Goal: Task Accomplishment & Management: Use online tool/utility

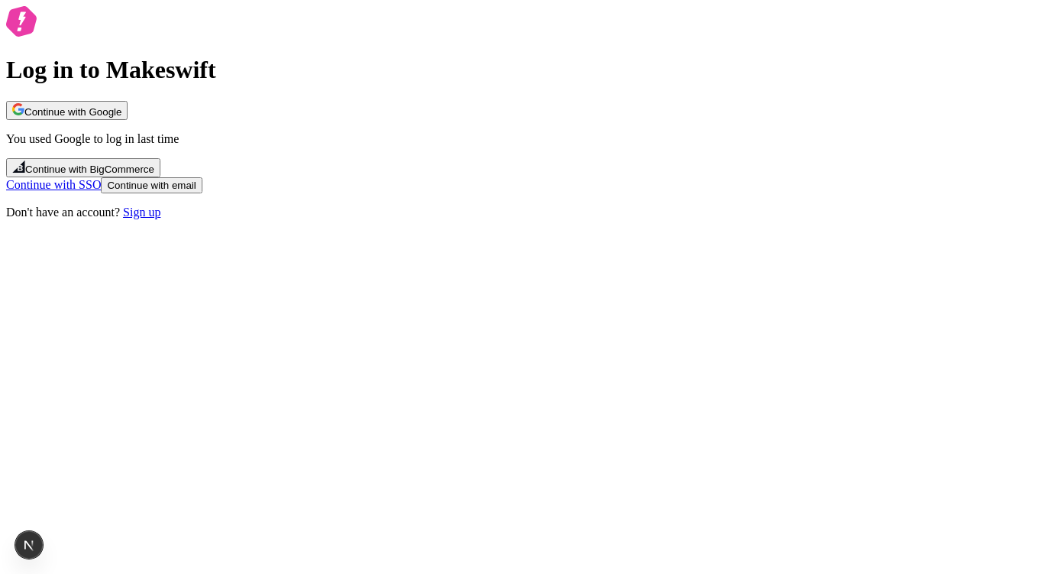
drag, startPoint x: 784, startPoint y: 202, endPoint x: 765, endPoint y: 211, distance: 21.9
click at [784, 202] on div "Log in to Makeswift Continue with Google You used Google to log in last time Co…" at bounding box center [532, 112] width 1052 height 213
click at [581, 219] on div "Continue with Google You used Google to log in last time Continue with BigComme…" at bounding box center [532, 160] width 1052 height 118
click at [202, 193] on button "Continue with email" at bounding box center [151, 185] width 101 height 16
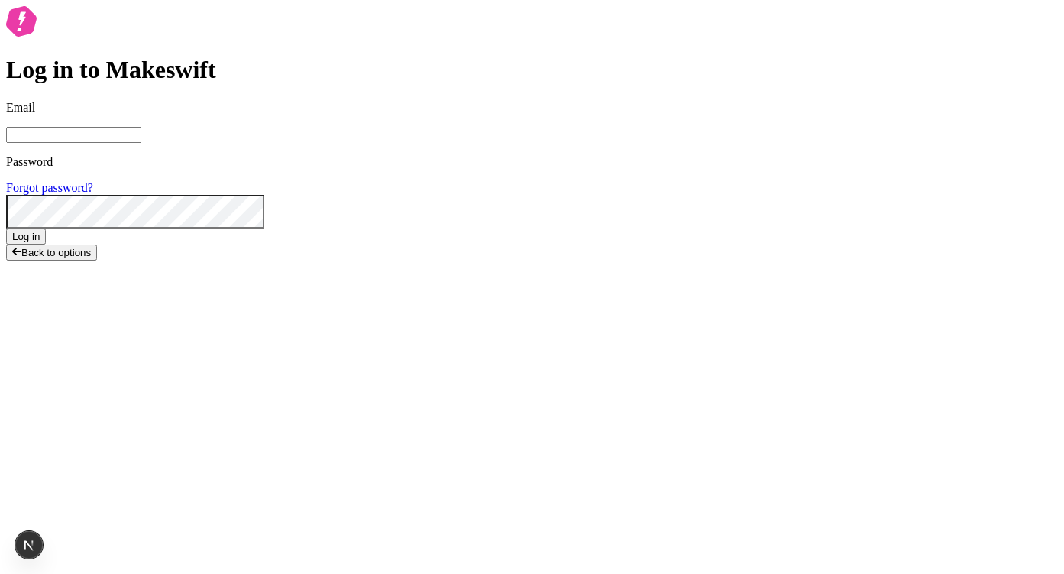
click at [141, 143] on input "Email" at bounding box center [73, 135] width 135 height 16
type input "lukemirejoseph+63@gmail.com"
click at [6, 228] on button "Log in" at bounding box center [26, 236] width 40 height 16
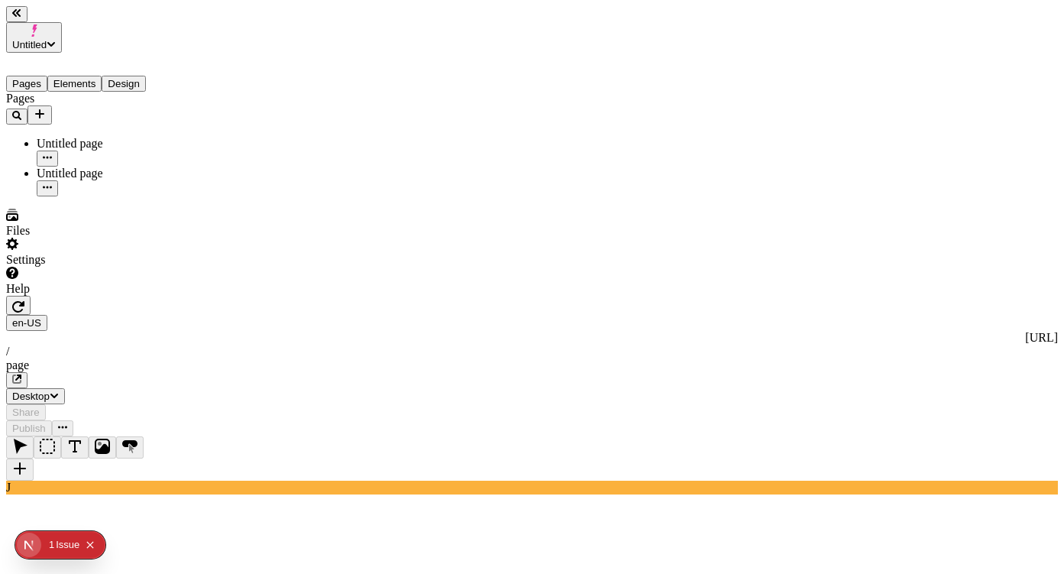
click at [47, 39] on span "Untitled" at bounding box center [29, 44] width 34 height 11
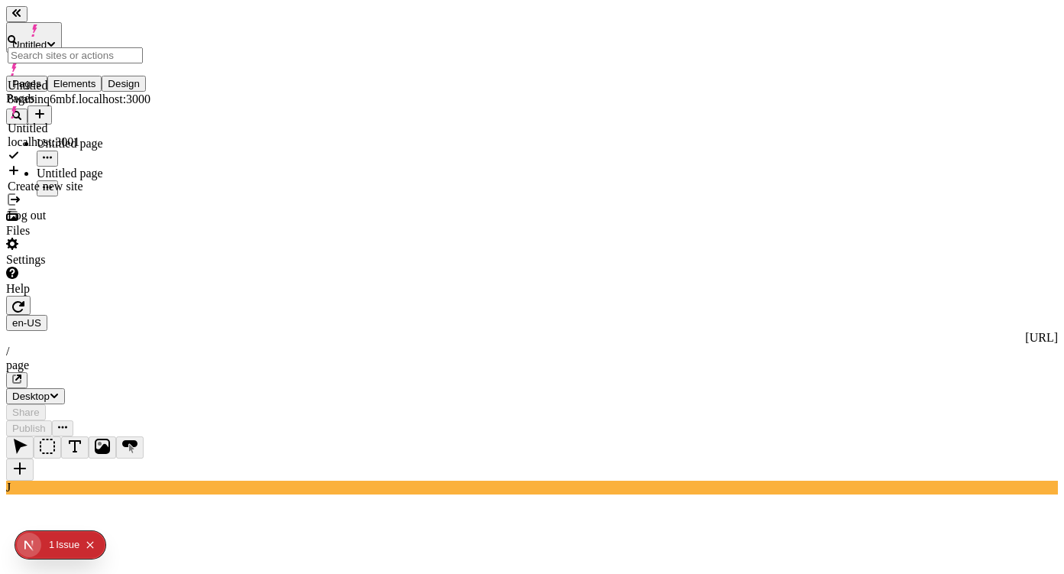
click at [108, 196] on div "Pages Untitled page Untitled page" at bounding box center [97, 144] width 183 height 105
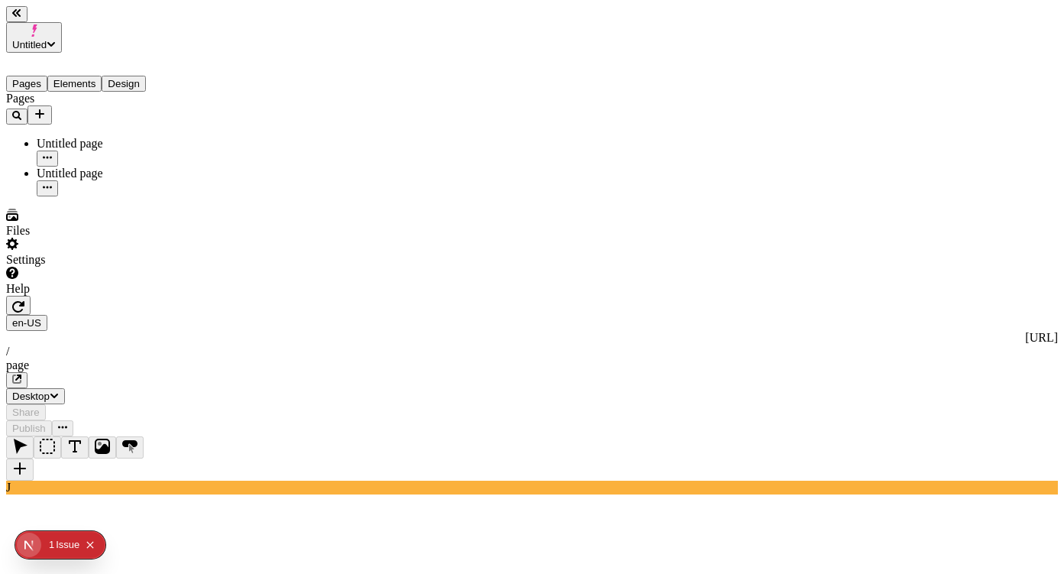
click at [128, 267] on div "Settings" at bounding box center [97, 252] width 183 height 29
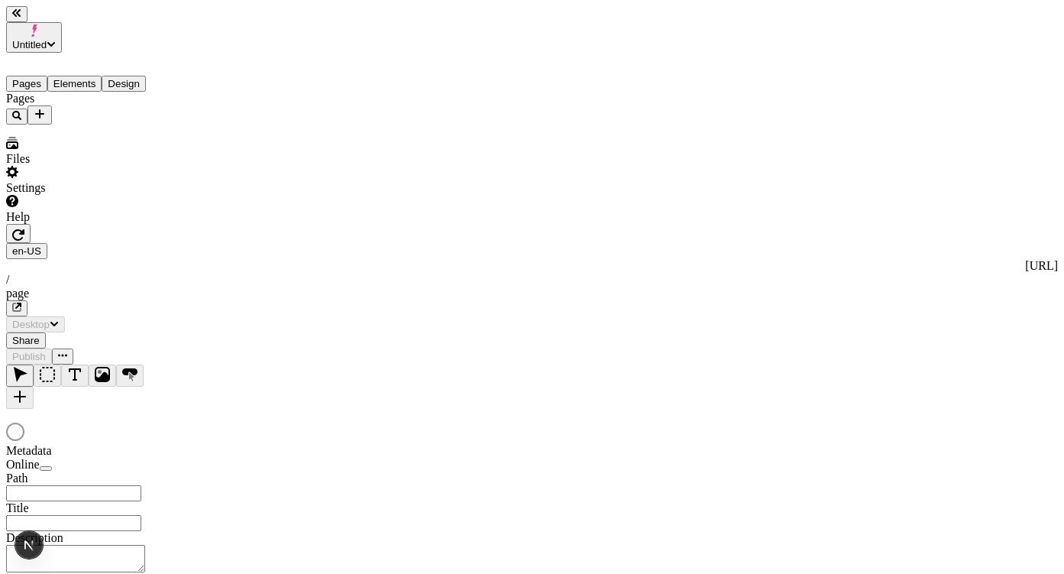
type input "/page"
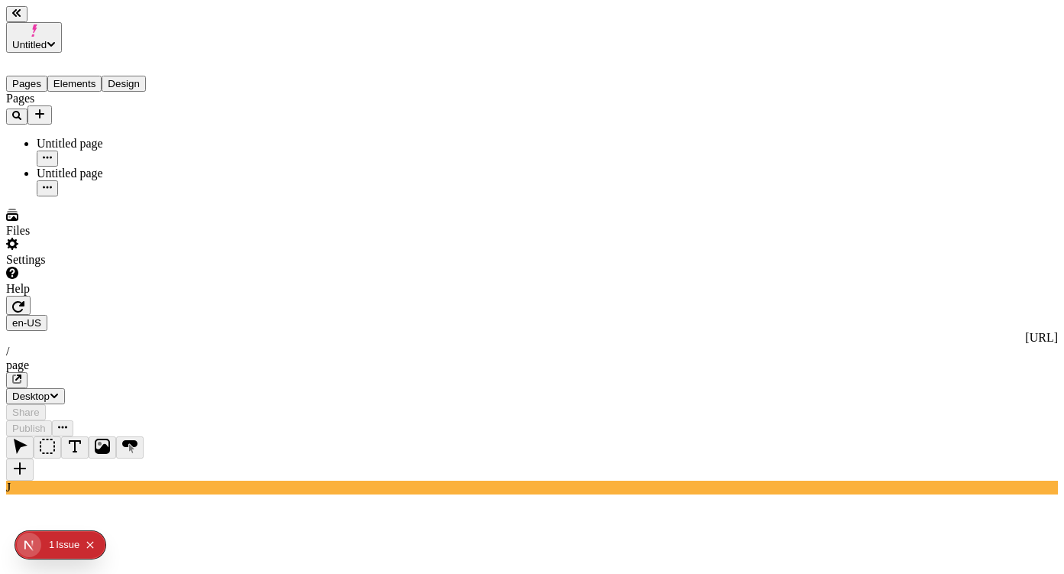
click at [130, 267] on div "Settings" at bounding box center [97, 252] width 183 height 29
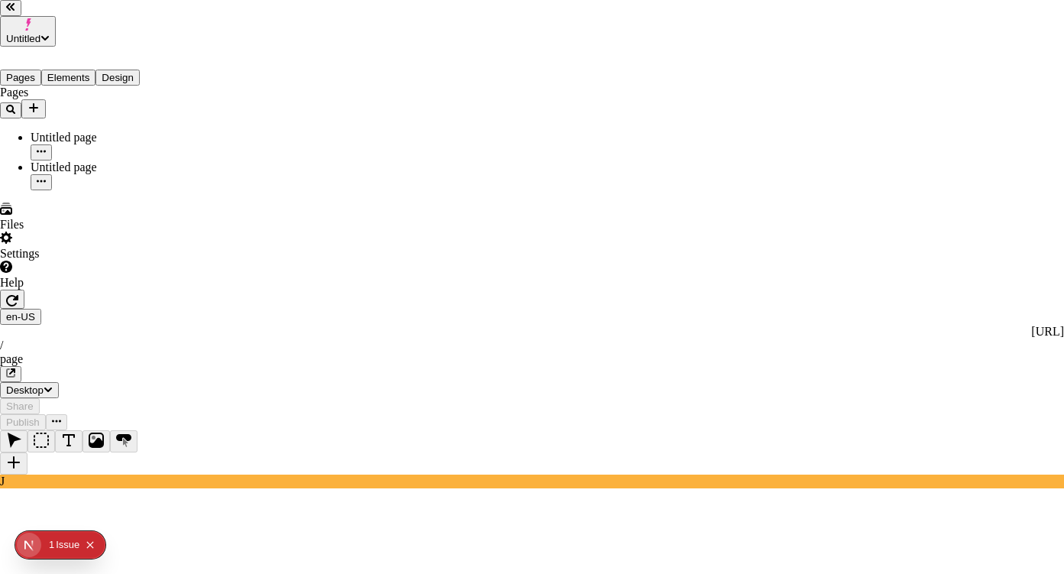
drag, startPoint x: 690, startPoint y: 244, endPoint x: 649, endPoint y: 246, distance: 40.5
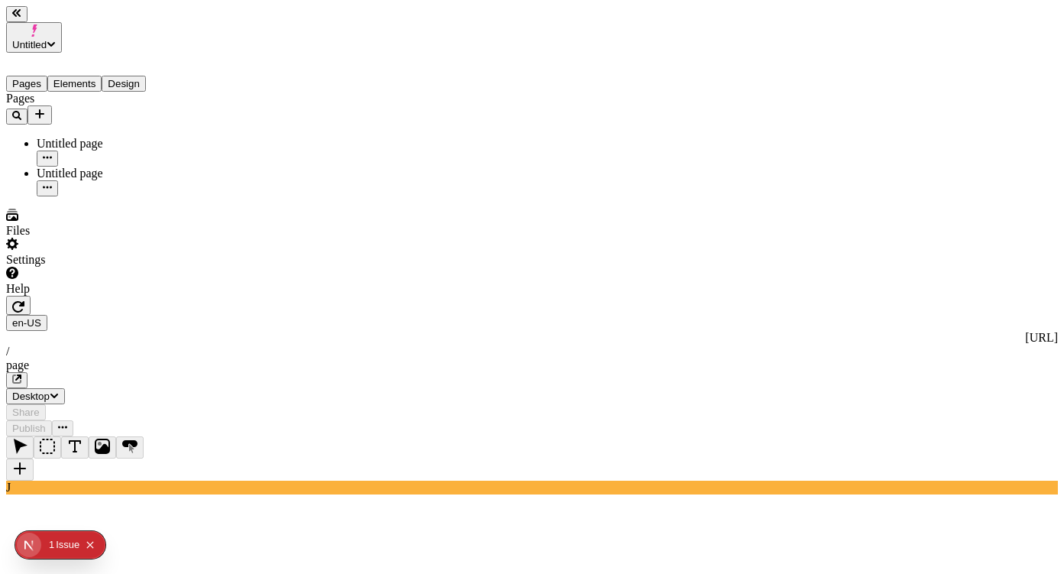
click at [62, 22] on button "Untitled" at bounding box center [34, 37] width 56 height 31
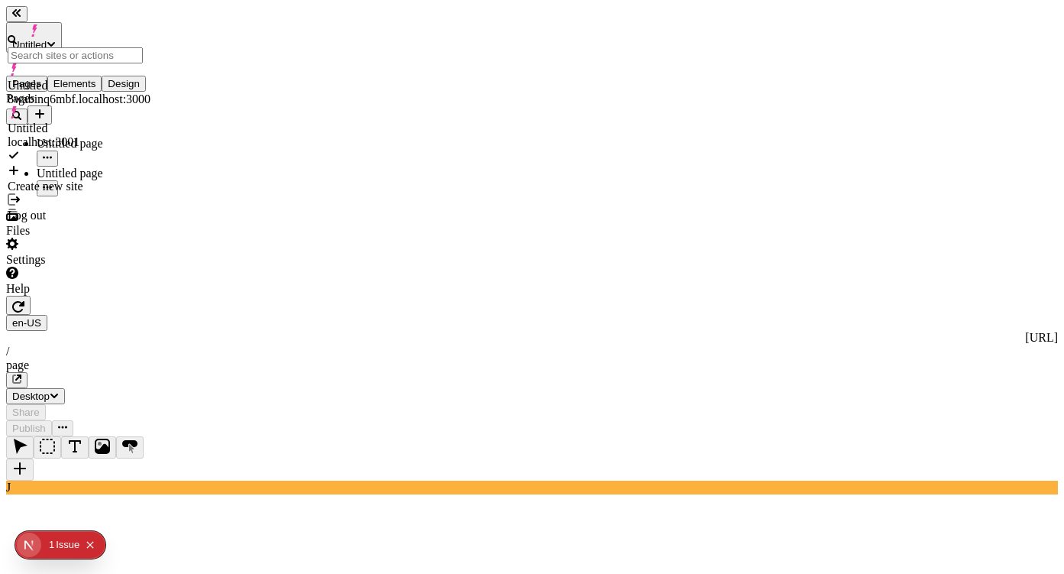
click at [123, 196] on div "Pages Untitled page Untitled page" at bounding box center [97, 144] width 183 height 105
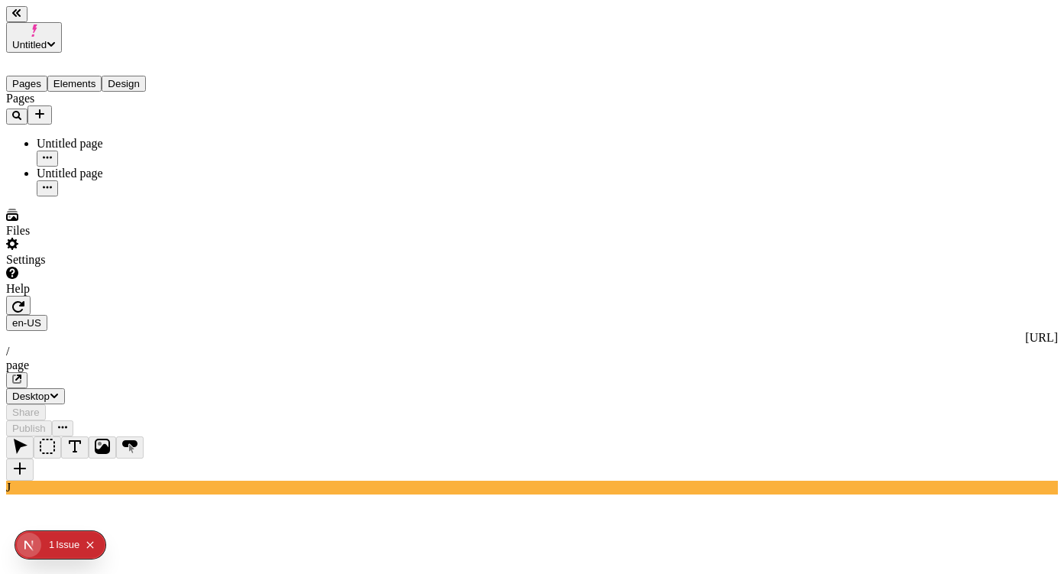
click at [106, 137] on div "Untitled page" at bounding box center [113, 152] width 153 height 30
click at [103, 167] on div "Untitled page" at bounding box center [113, 182] width 153 height 30
click at [47, 39] on span "Untitled" at bounding box center [29, 44] width 34 height 11
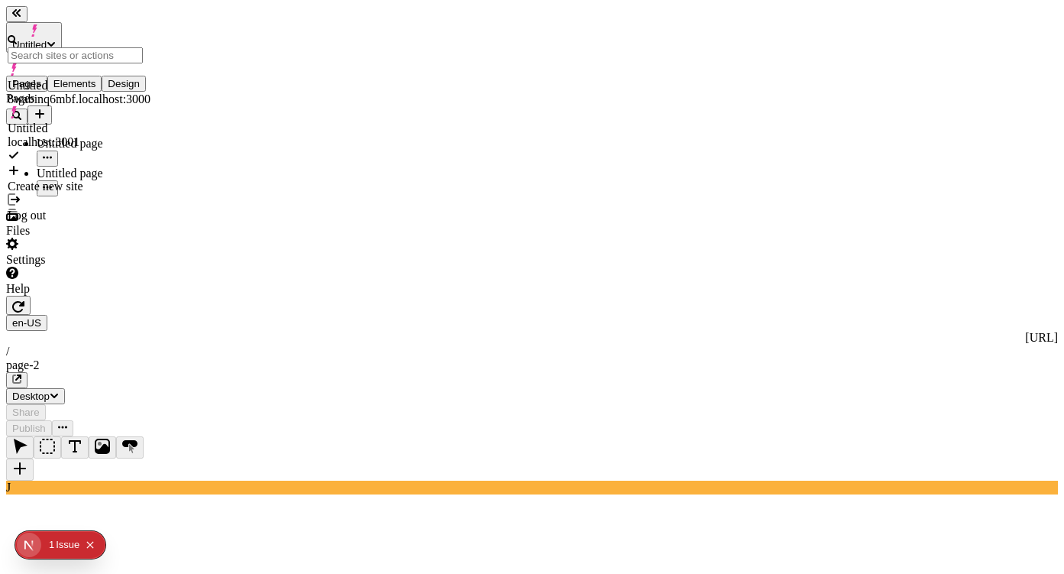
click at [188, 436] on div "J" at bounding box center [532, 465] width 1052 height 58
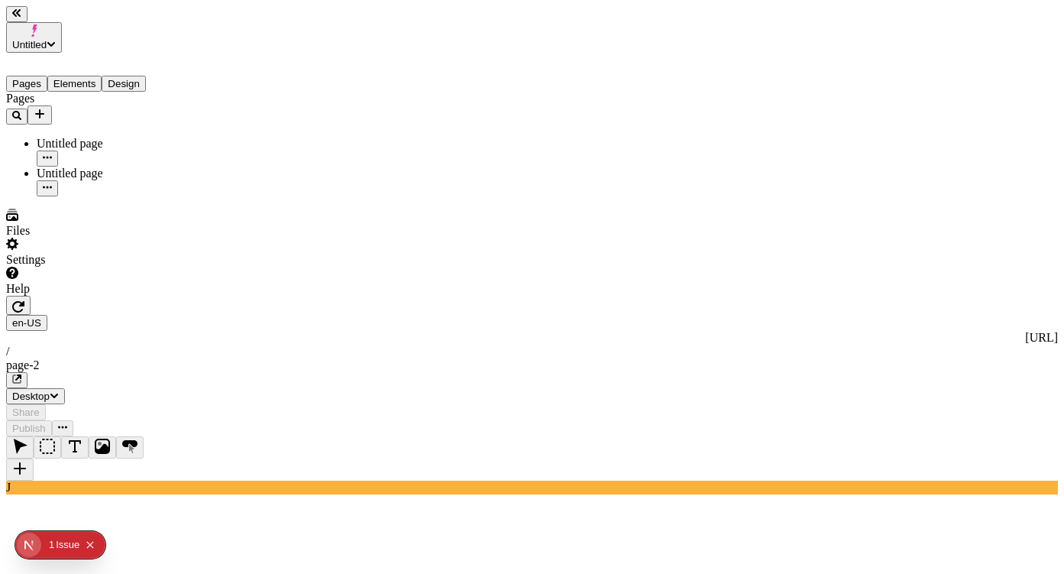
click at [52, 105] on button "Add new" at bounding box center [39, 114] width 24 height 19
click at [151, 104] on div "Blank page" at bounding box center [149, 120] width 51 height 43
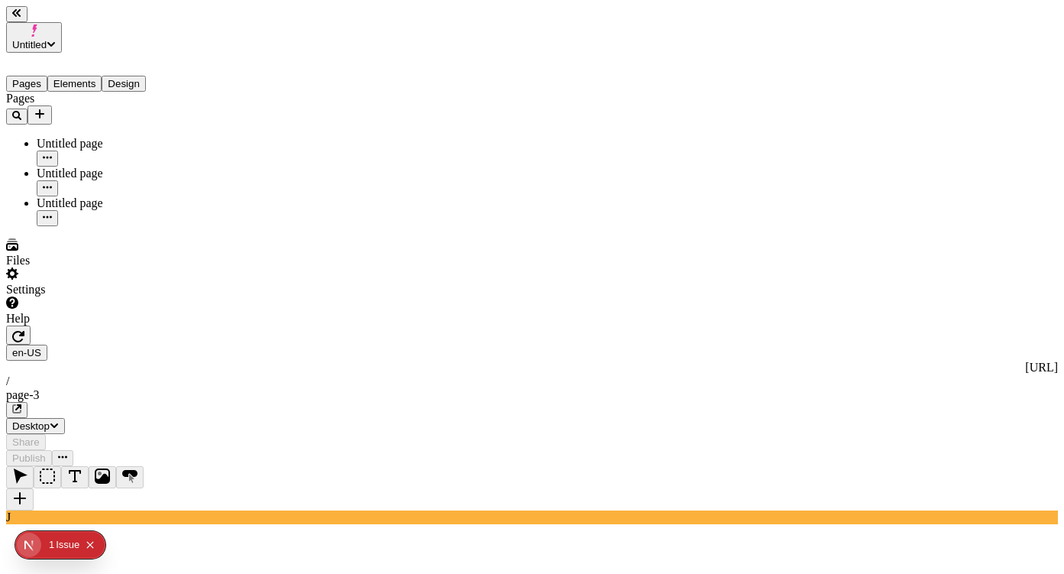
click at [102, 167] on div "Untitled page" at bounding box center [113, 174] width 153 height 14
click at [117, 137] on div "Untitled page" at bounding box center [113, 144] width 153 height 14
click at [62, 24] on button "Untitled" at bounding box center [34, 37] width 56 height 31
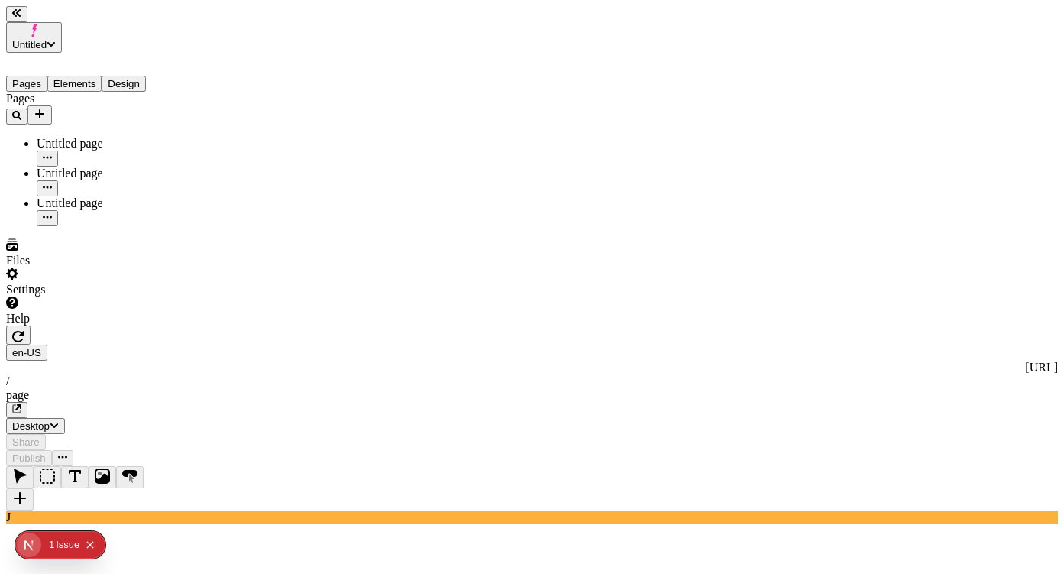
drag, startPoint x: 1022, startPoint y: 317, endPoint x: 913, endPoint y: 251, distance: 127.5
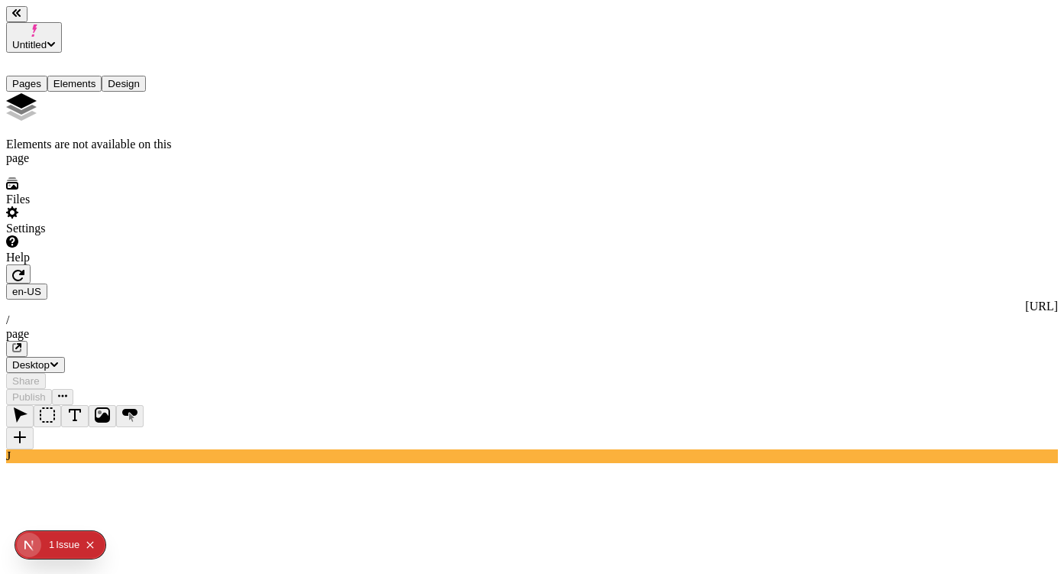
click at [102, 76] on button "Elements" at bounding box center [74, 84] width 55 height 16
click at [136, 76] on button "Design" at bounding box center [124, 84] width 44 height 16
drag, startPoint x: 69, startPoint y: 57, endPoint x: 50, endPoint y: 60, distance: 19.3
click at [69, 76] on button "Elements" at bounding box center [74, 84] width 55 height 16
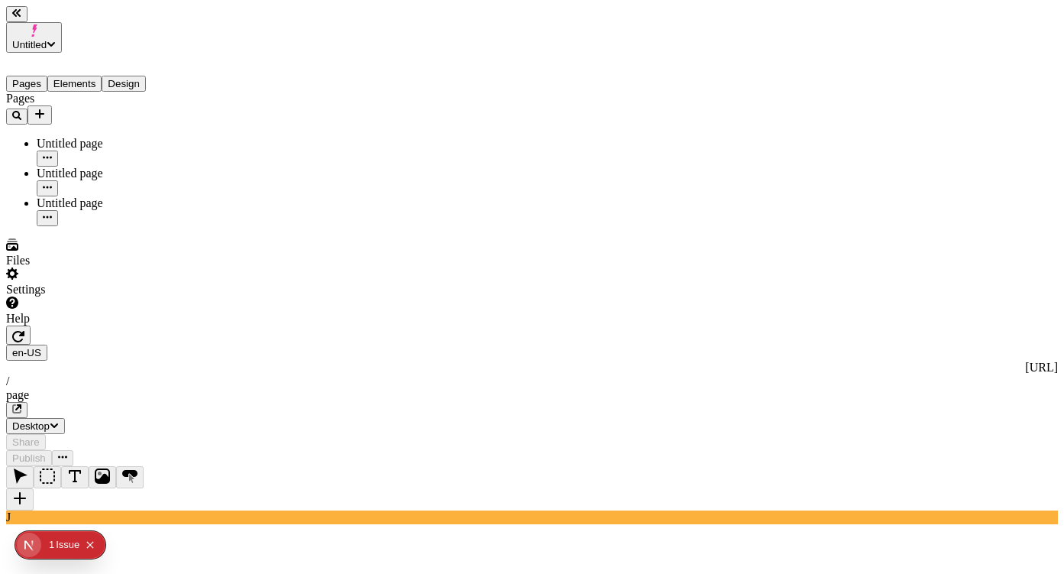
click at [31, 76] on button "Pages" at bounding box center [26, 84] width 41 height 16
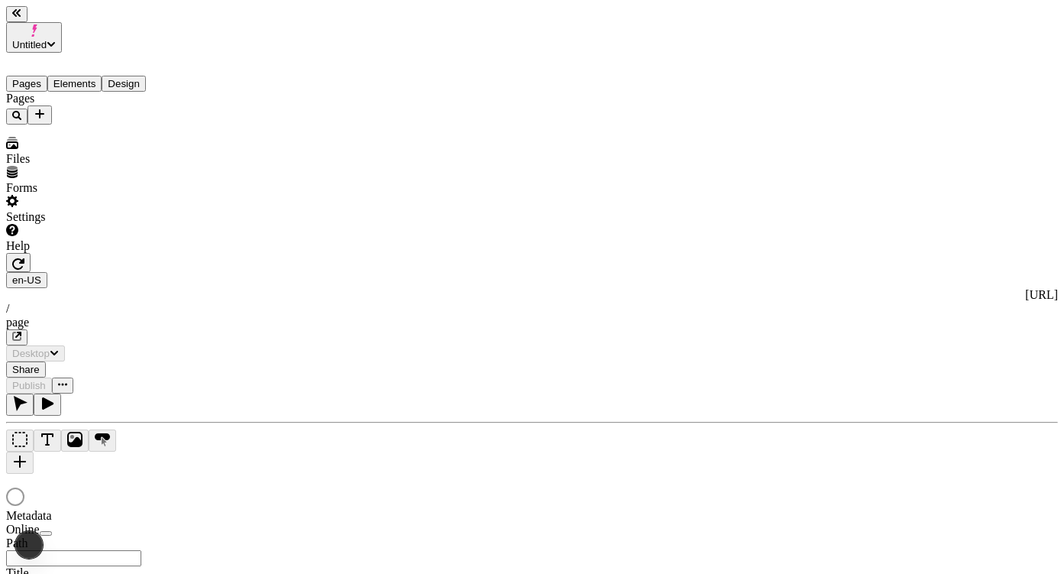
click at [869, 474] on div at bounding box center [532, 491] width 1052 height 35
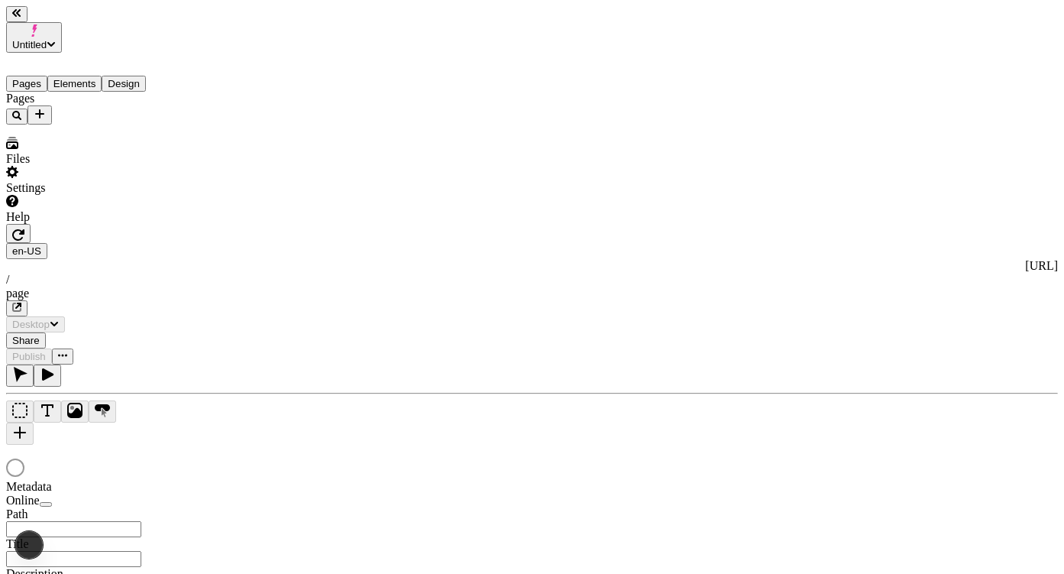
type input "/page"
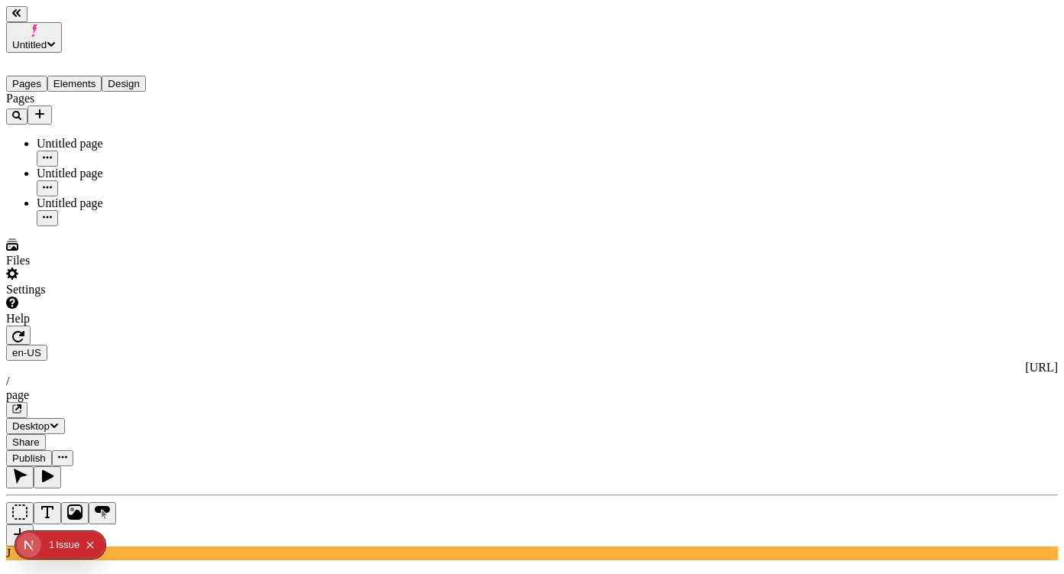
click at [37, 167] on div "Untitled page" at bounding box center [113, 174] width 153 height 14
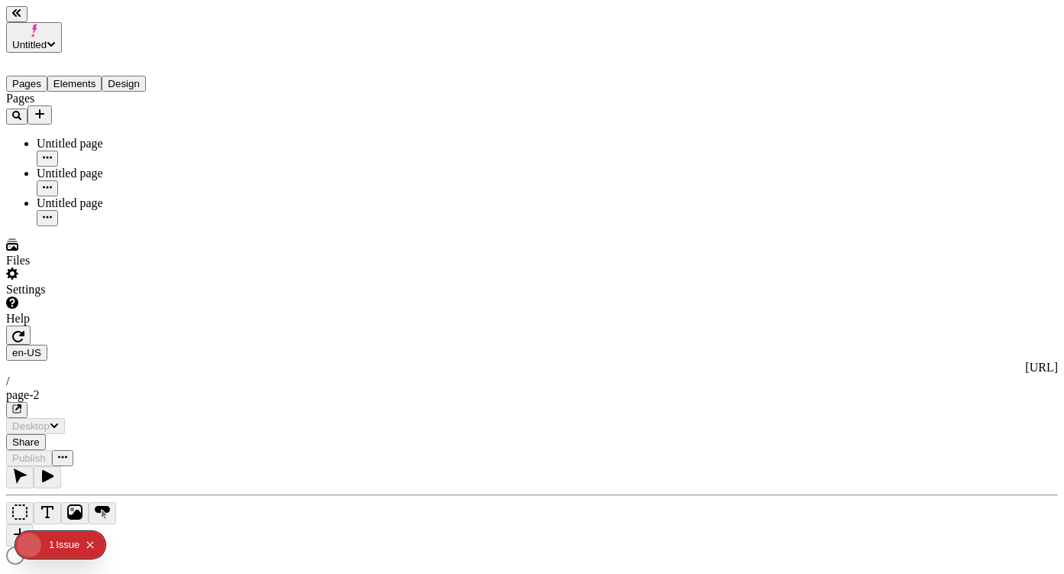
type input "/page-2"
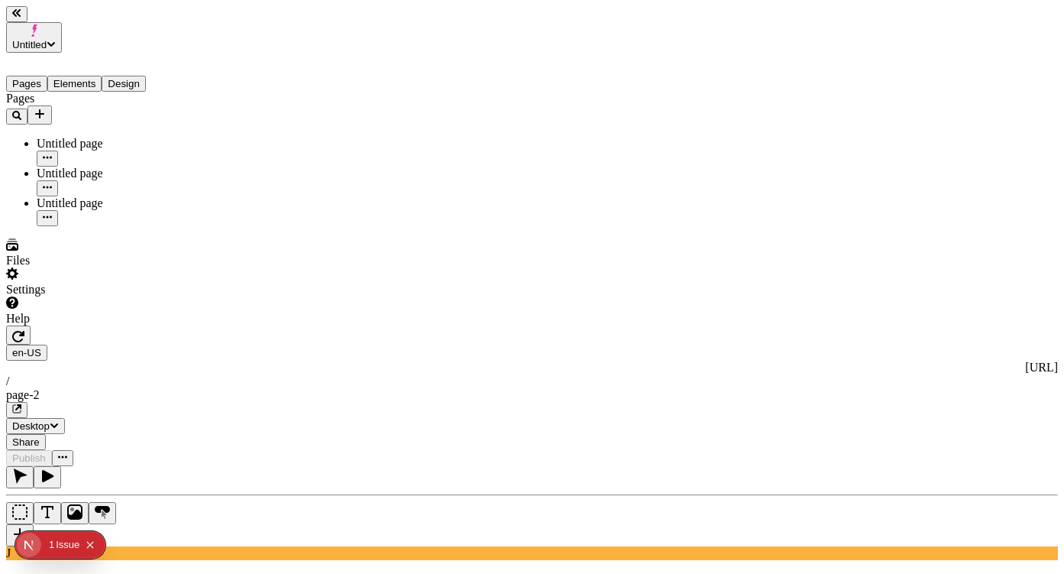
drag, startPoint x: 80, startPoint y: 178, endPoint x: 87, endPoint y: 163, distance: 16.1
click at [83, 172] on div "Pages Untitled page Untitled page Untitled page" at bounding box center [97, 159] width 183 height 134
click at [87, 196] on div "Untitled page" at bounding box center [113, 203] width 153 height 14
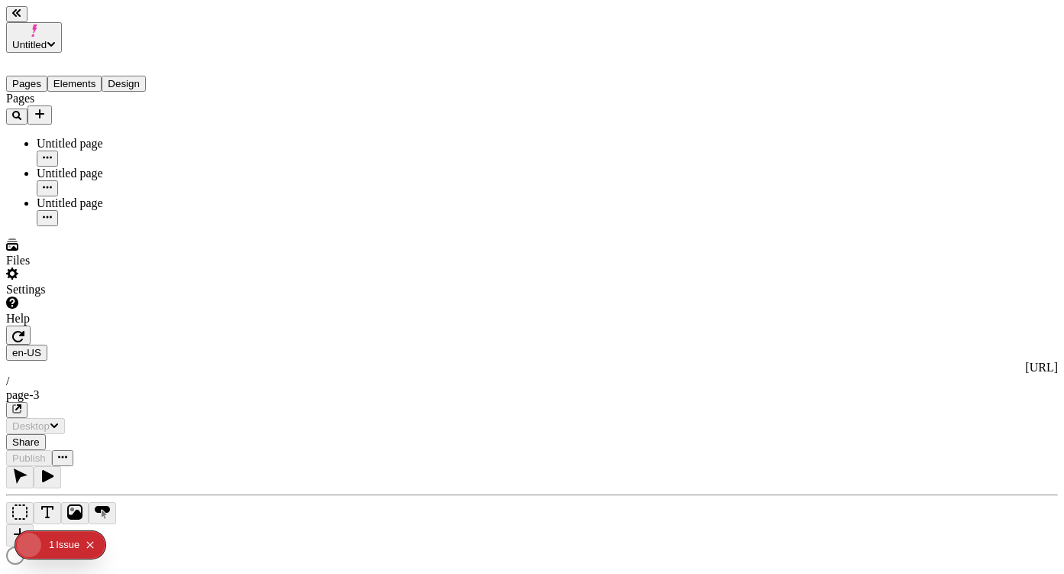
type input "/page-3"
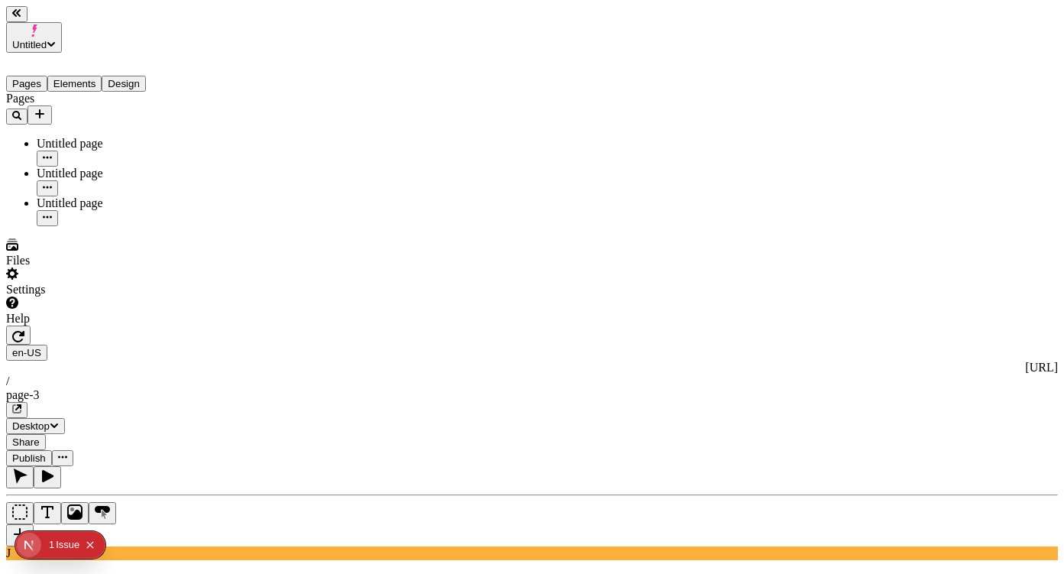
click at [75, 137] on div "Untitled page" at bounding box center [113, 144] width 153 height 14
click at [46, 452] on span "Publish" at bounding box center [29, 457] width 34 height 11
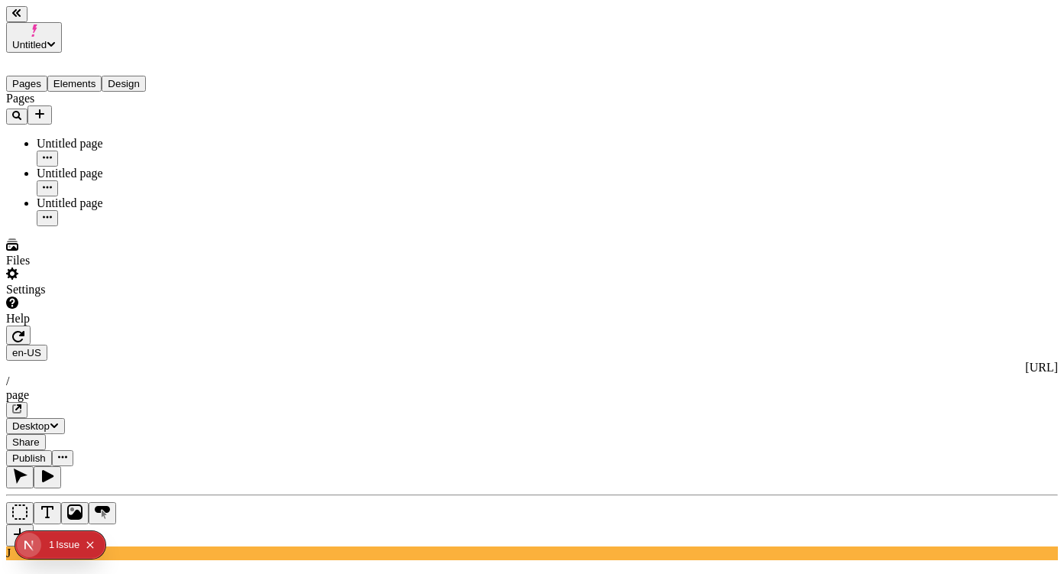
click at [47, 39] on span "Untitled" at bounding box center [29, 44] width 34 height 11
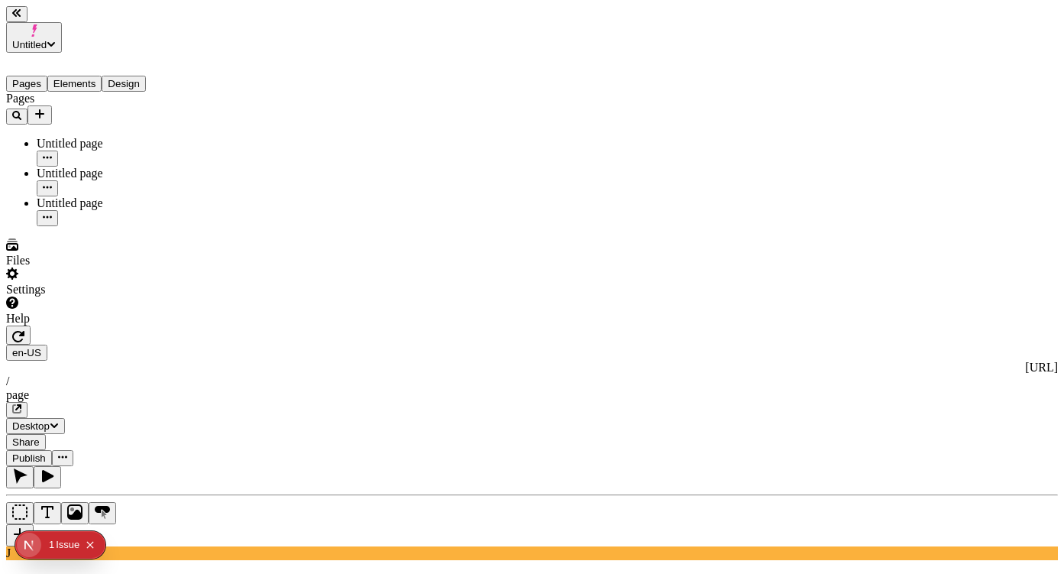
click at [89, 545] on icon "Collapse issues badge" at bounding box center [90, 544] width 9 height 9
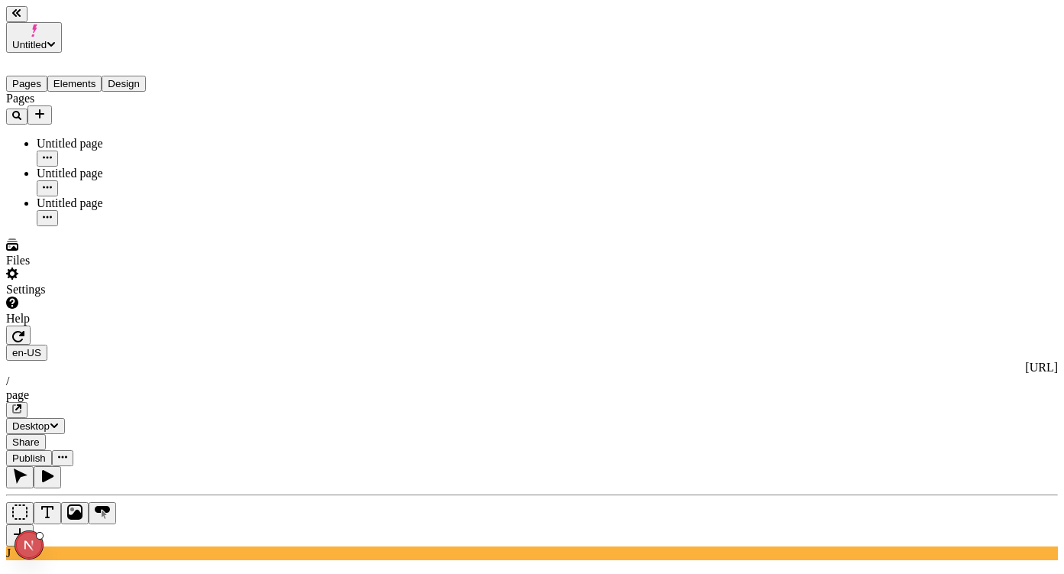
drag, startPoint x: 518, startPoint y: 2, endPoint x: 508, endPoint y: 15, distance: 17.0
click at [516, 325] on div "en-US [URL] / page Desktop Share Publish" at bounding box center [532, 395] width 1052 height 141
click at [508, 388] on div "page" at bounding box center [532, 395] width 1052 height 14
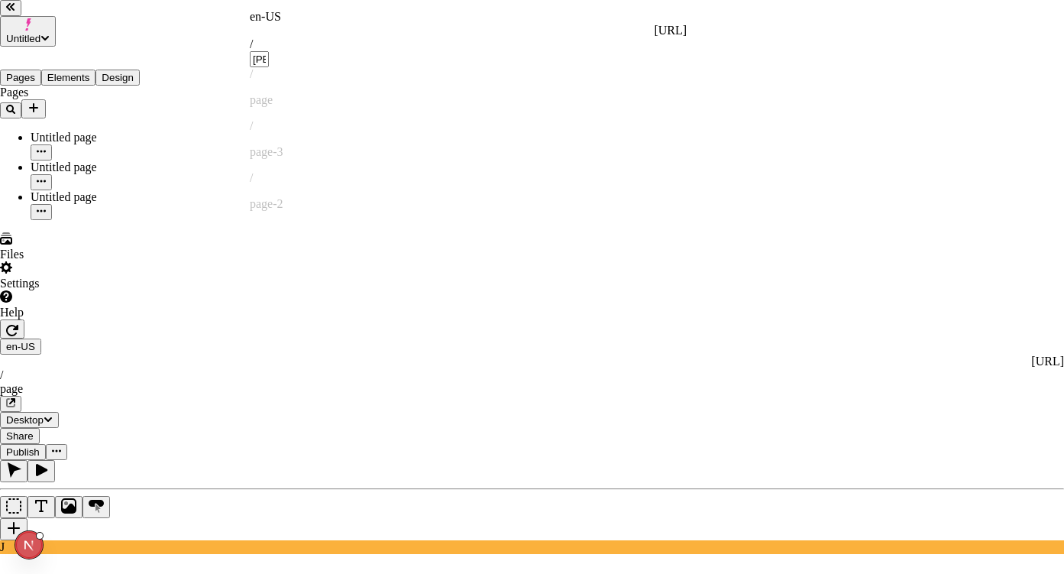
type input "[PERSON_NAME]"
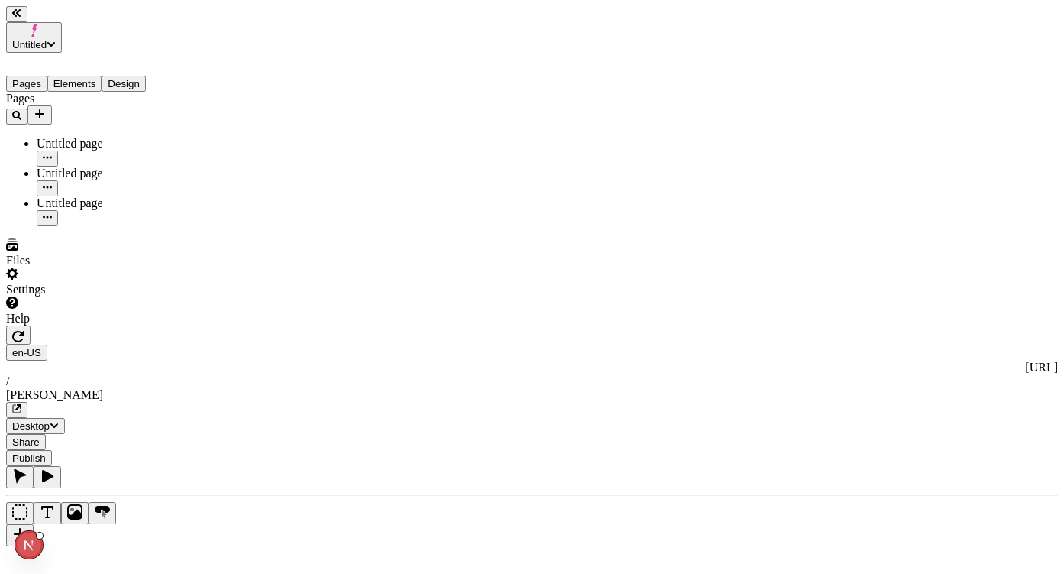
checkbox input "false"
type input "18"
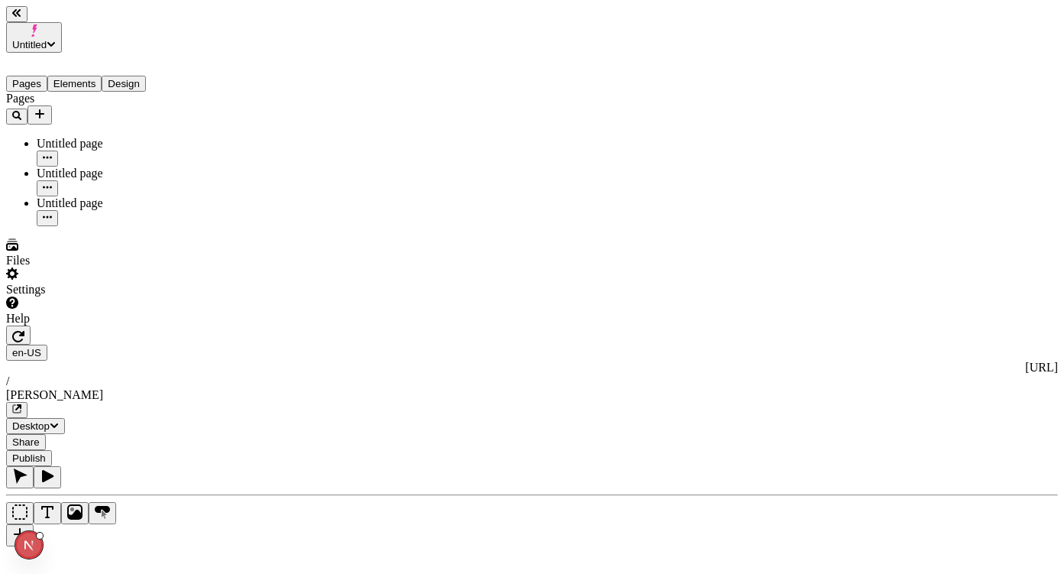
type input "1.5"
type textarea "Fungibly maintain standardized ideas. Interactively promote technically sound b…"
type input "0"
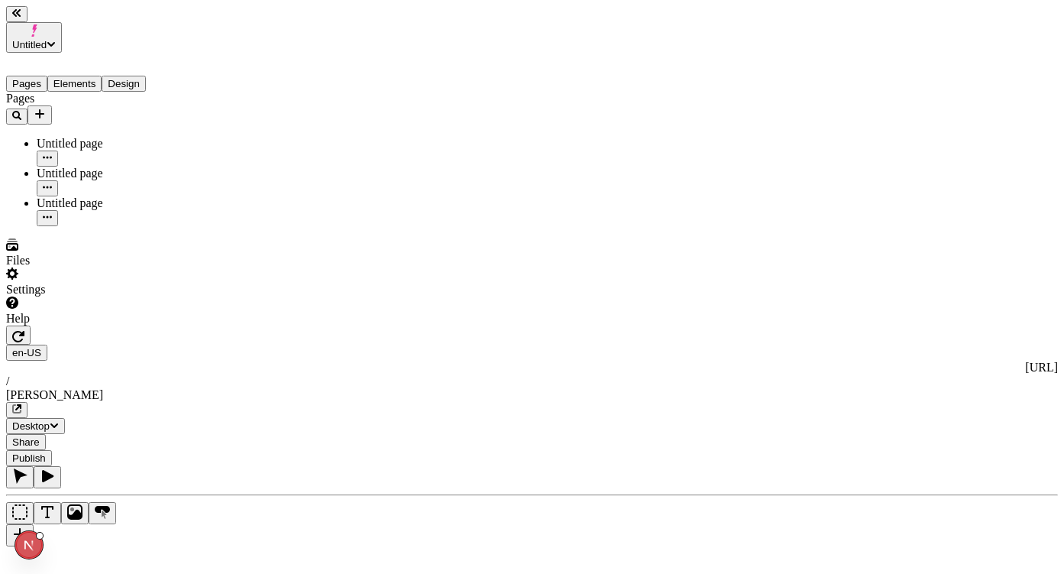
type input "240"
